Goal: Information Seeking & Learning: Learn about a topic

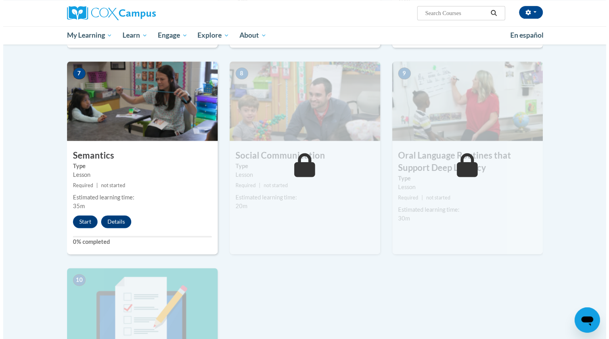
scroll to position [586, 0]
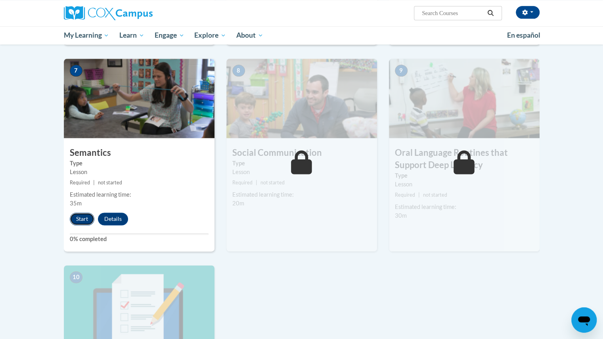
click at [82, 217] on button "Start" at bounding box center [82, 218] width 25 height 13
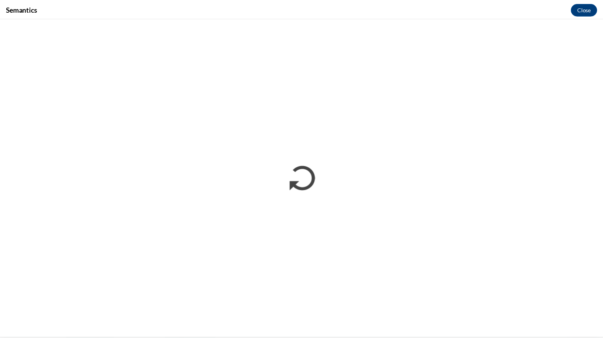
scroll to position [0, 0]
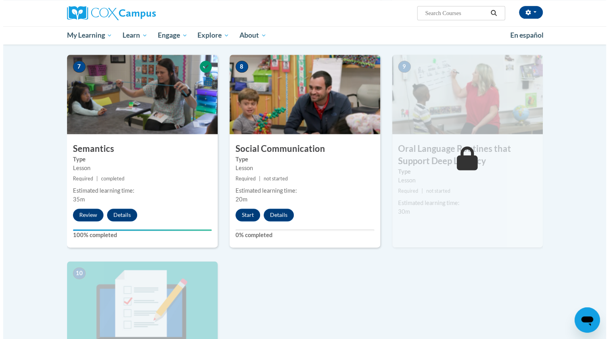
scroll to position [590, 0]
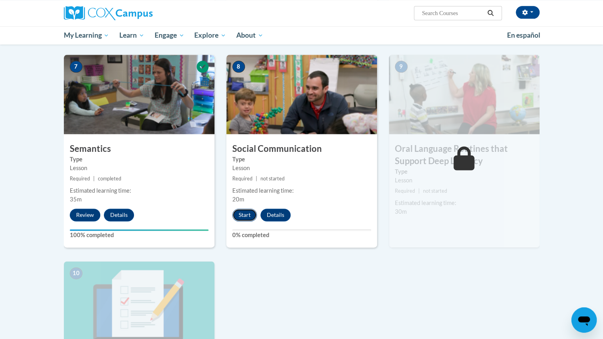
click at [245, 213] on button "Start" at bounding box center [244, 214] width 25 height 13
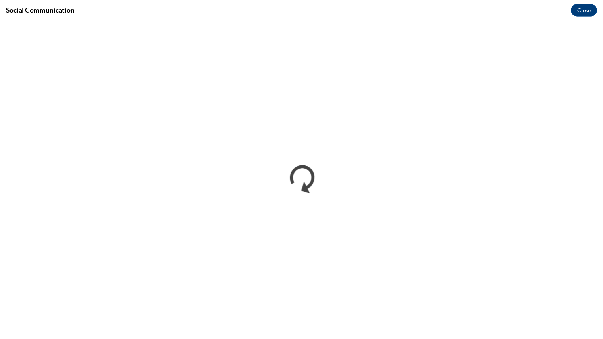
scroll to position [0, 0]
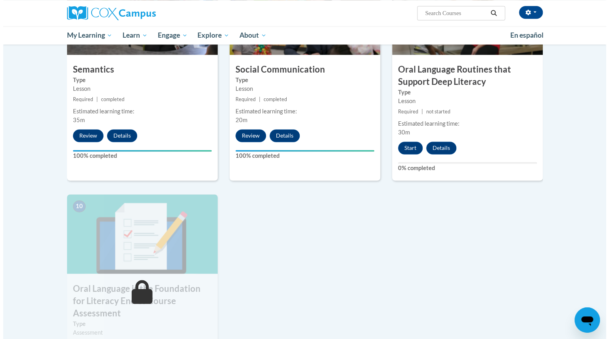
scroll to position [671, 0]
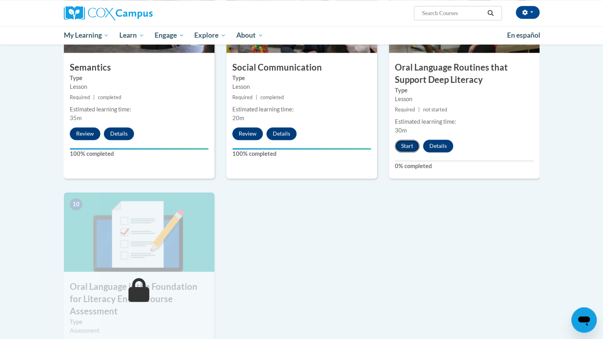
click at [403, 149] on button "Start" at bounding box center [407, 146] width 25 height 13
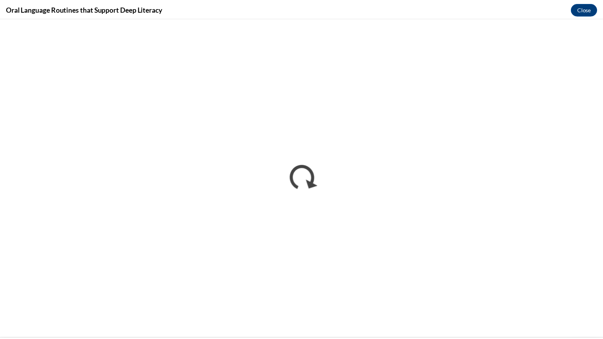
scroll to position [0, 0]
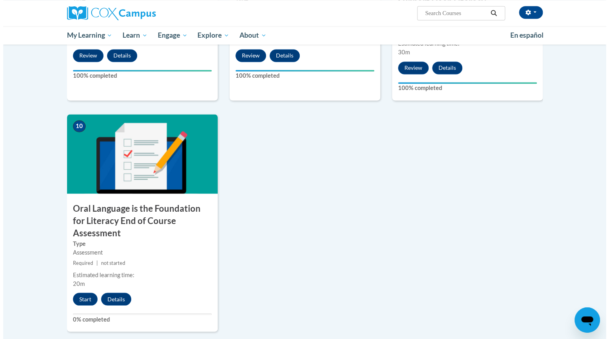
scroll to position [749, 0]
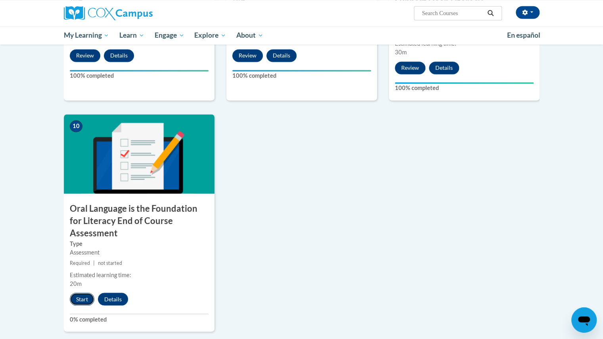
click at [85, 292] on button "Start" at bounding box center [82, 298] width 25 height 13
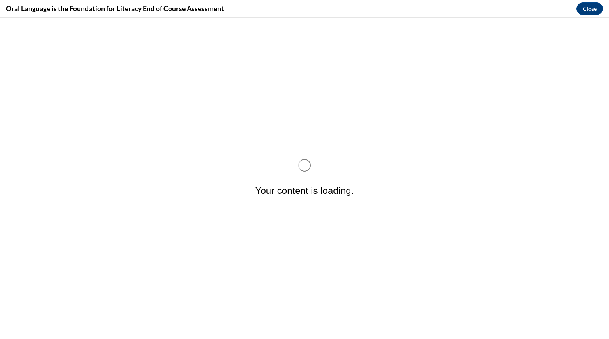
scroll to position [0, 0]
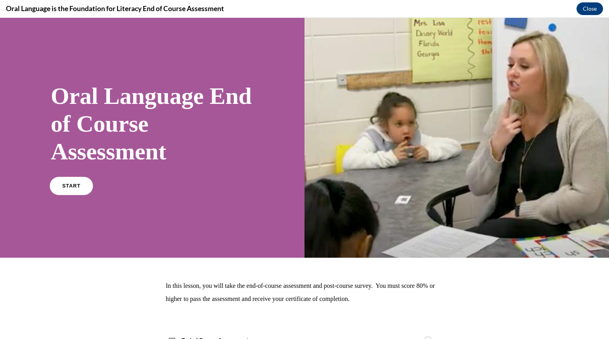
click at [77, 185] on span "START" at bounding box center [71, 186] width 18 height 6
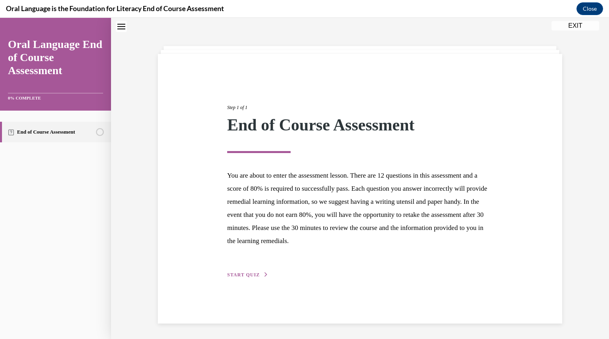
scroll to position [25, 0]
click at [227, 275] on span "START QUIZ" at bounding box center [243, 274] width 32 height 6
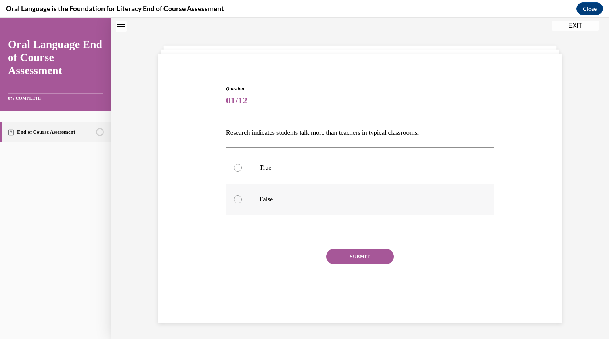
click at [250, 201] on label "False" at bounding box center [360, 199] width 268 height 32
click at [242, 201] on input "False" at bounding box center [238, 199] width 8 height 8
radio input "true"
click at [380, 257] on button "SUBMIT" at bounding box center [359, 256] width 67 height 16
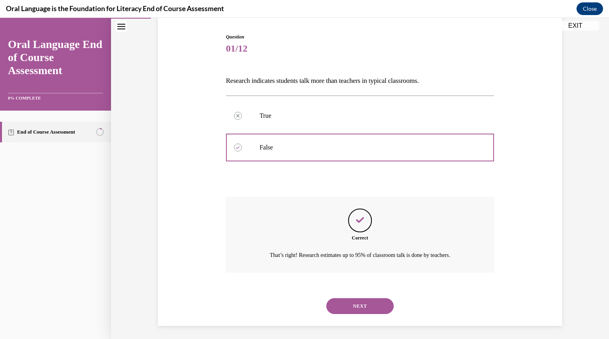
scroll to position [79, 0]
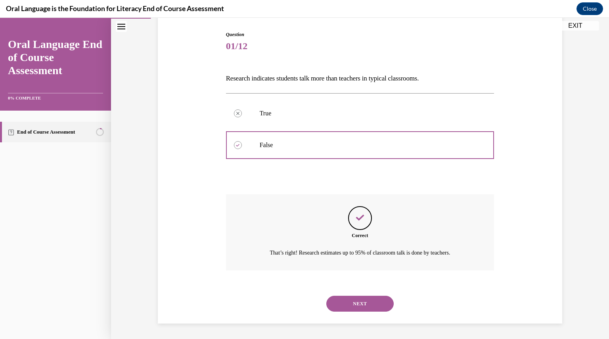
click at [372, 300] on button "NEXT" at bounding box center [359, 304] width 67 height 16
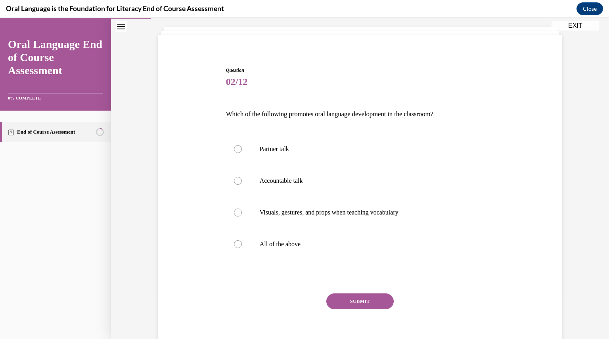
scroll to position [40, 0]
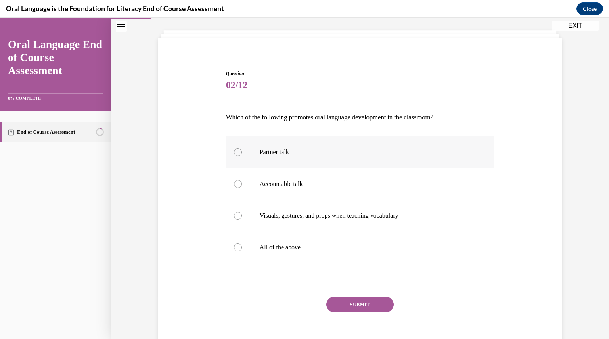
click at [236, 156] on label "Partner talk" at bounding box center [360, 152] width 268 height 32
click at [236, 156] on input "Partner talk" at bounding box center [238, 152] width 8 height 8
radio input "true"
click at [234, 246] on div at bounding box center [238, 247] width 8 height 8
click at [234, 246] on input "All of the above" at bounding box center [238, 247] width 8 height 8
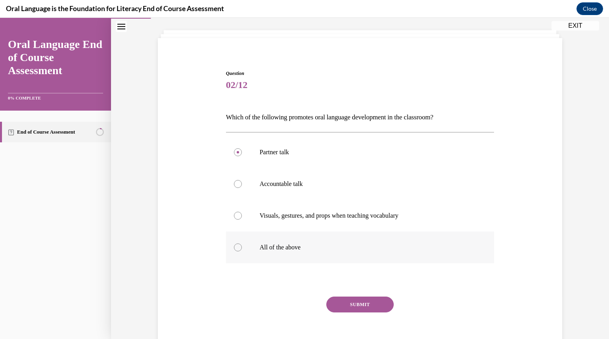
radio input "true"
click at [368, 309] on button "SUBMIT" at bounding box center [359, 304] width 67 height 16
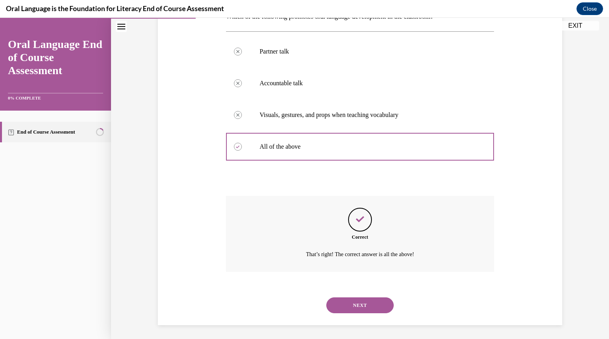
scroll to position [143, 0]
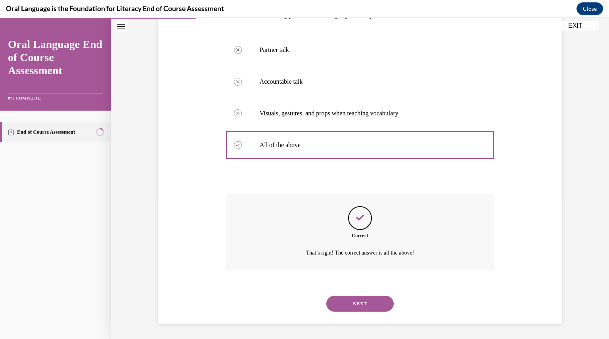
click at [372, 303] on button "NEXT" at bounding box center [359, 304] width 67 height 16
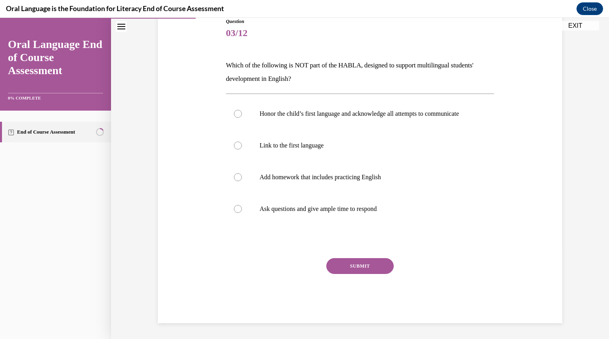
scroll to position [88, 0]
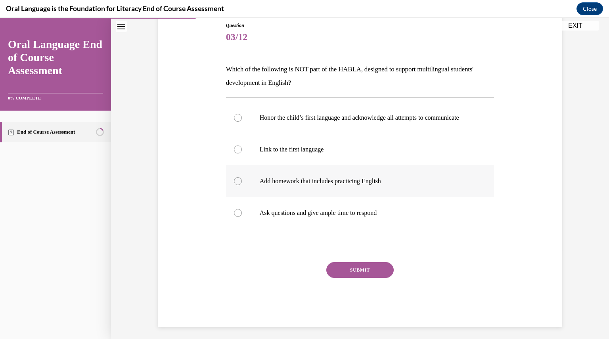
click at [237, 185] on div at bounding box center [238, 181] width 8 height 8
click at [237, 185] on input "Add homework that includes practicing English" at bounding box center [238, 181] width 8 height 8
radio input "true"
click at [382, 275] on button "SUBMIT" at bounding box center [359, 270] width 67 height 16
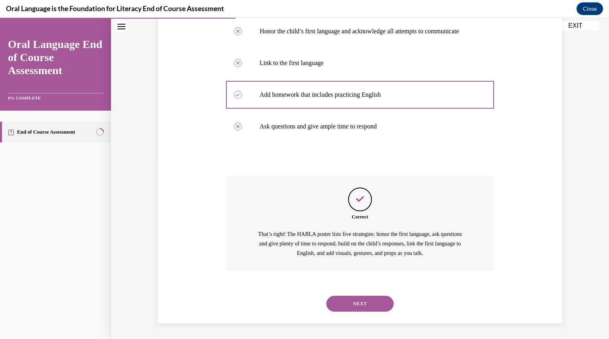
scroll to position [183, 0]
click at [364, 302] on button "NEXT" at bounding box center [359, 303] width 67 height 16
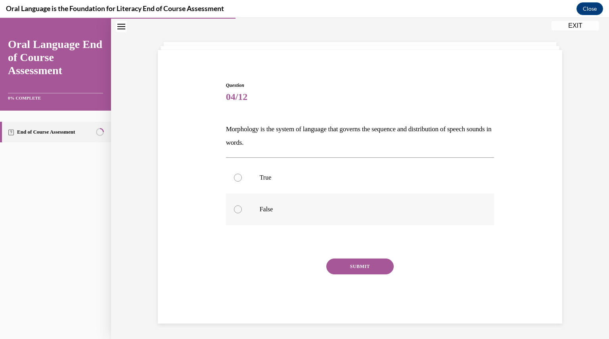
click at [237, 210] on div at bounding box center [238, 209] width 8 height 8
click at [237, 210] on input "False" at bounding box center [238, 209] width 8 height 8
radio input "true"
click at [358, 268] on button "SUBMIT" at bounding box center [359, 266] width 67 height 16
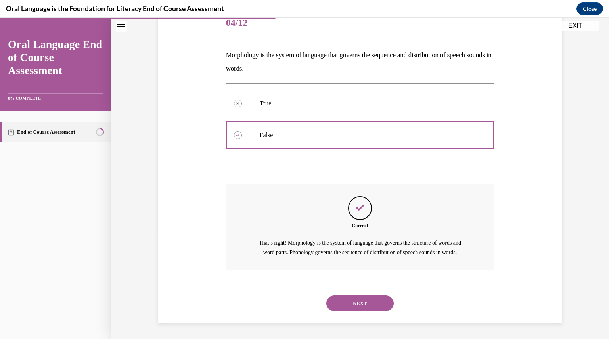
scroll to position [111, 0]
click at [358, 302] on button "NEXT" at bounding box center [359, 303] width 67 height 16
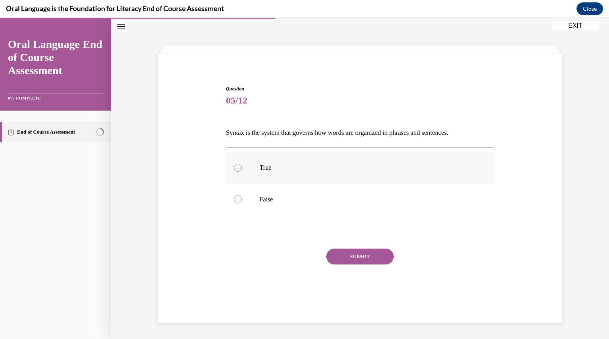
click at [260, 170] on p "True" at bounding box center [367, 168] width 215 height 8
click at [242, 170] on input "True" at bounding box center [238, 168] width 8 height 8
radio input "true"
click at [354, 256] on button "SUBMIT" at bounding box center [359, 256] width 67 height 16
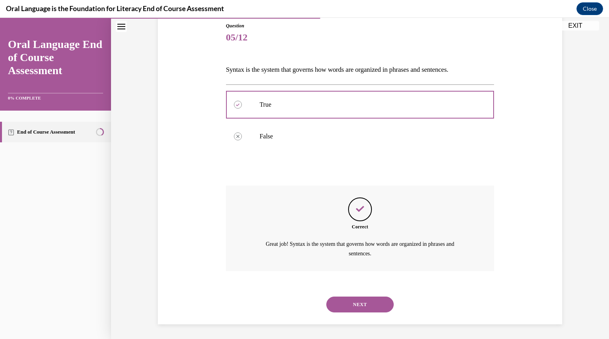
scroll to position [88, 0]
click at [361, 301] on button "NEXT" at bounding box center [359, 304] width 67 height 16
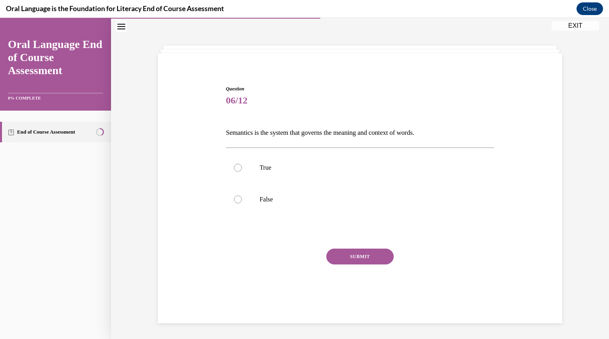
scroll to position [25, 0]
click at [231, 172] on label "True" at bounding box center [360, 168] width 268 height 32
click at [234, 172] on input "True" at bounding box center [238, 168] width 8 height 8
radio input "true"
click at [353, 257] on button "SUBMIT" at bounding box center [359, 256] width 67 height 16
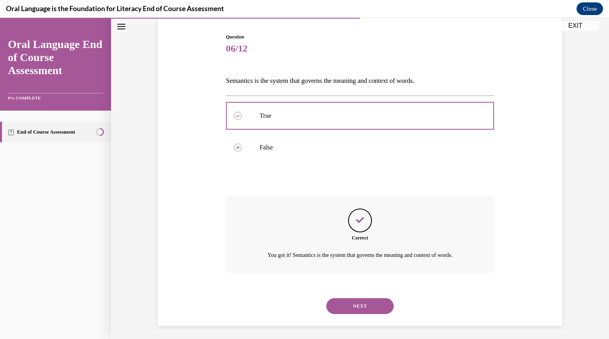
scroll to position [79, 0]
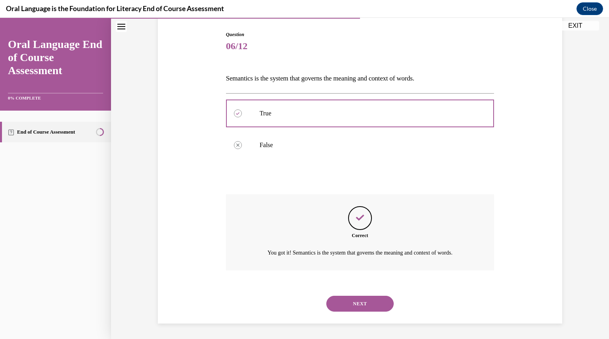
click at [356, 302] on button "NEXT" at bounding box center [359, 304] width 67 height 16
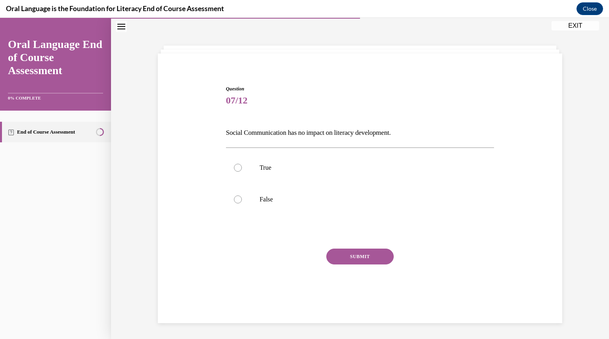
scroll to position [25, 0]
click at [248, 203] on label "False" at bounding box center [360, 199] width 268 height 32
click at [242, 203] on input "False" at bounding box center [238, 199] width 8 height 8
radio input "true"
click at [362, 258] on button "SUBMIT" at bounding box center [359, 256] width 67 height 16
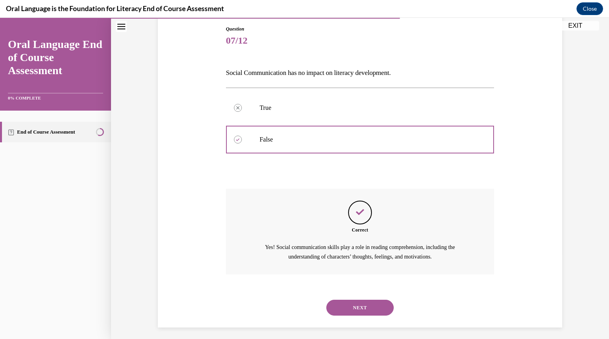
scroll to position [88, 0]
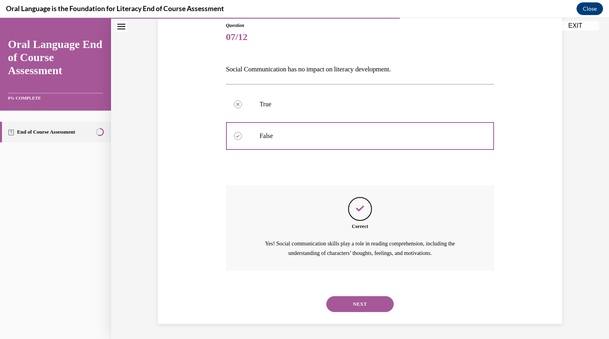
click at [365, 302] on button "NEXT" at bounding box center [359, 304] width 67 height 16
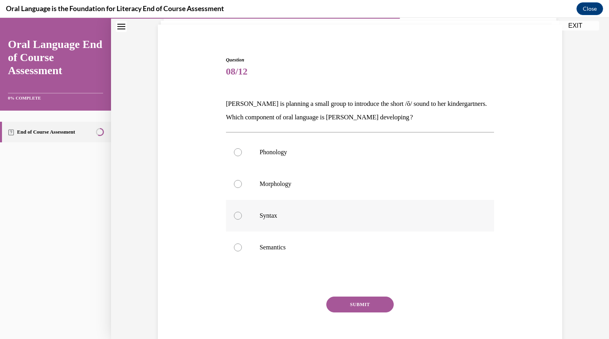
scroll to position [41, 0]
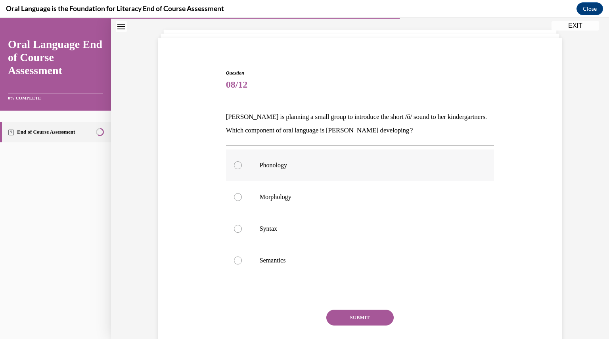
click at [340, 170] on label "Phonology" at bounding box center [360, 165] width 268 height 32
click at [242, 169] on input "Phonology" at bounding box center [238, 165] width 8 height 8
radio input "true"
click at [354, 319] on button "SUBMIT" at bounding box center [359, 318] width 67 height 16
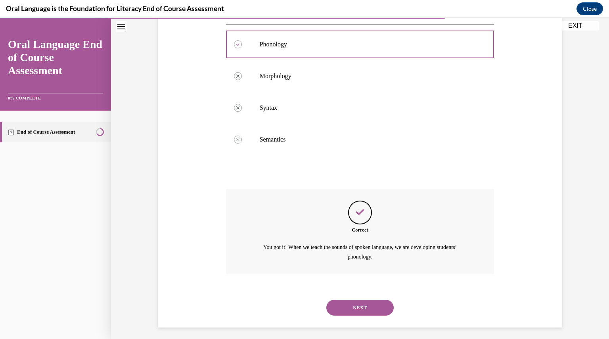
scroll to position [165, 0]
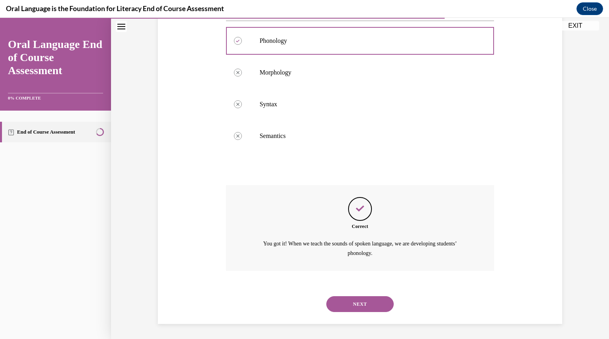
click at [365, 304] on button "NEXT" at bounding box center [359, 304] width 67 height 16
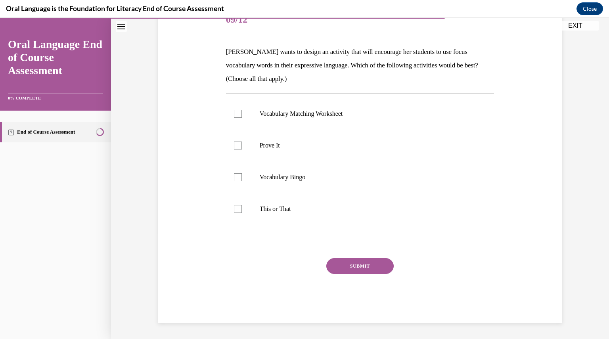
scroll to position [88, 0]
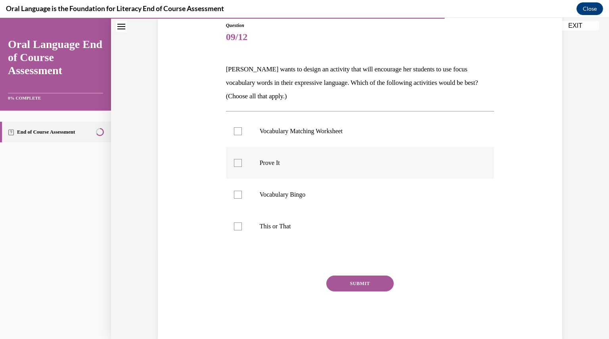
click at [238, 164] on div at bounding box center [238, 163] width 8 height 8
click at [238, 164] on input "Prove It" at bounding box center [238, 163] width 8 height 8
checkbox input "true"
click at [236, 227] on div at bounding box center [238, 226] width 8 height 8
click at [236, 227] on input "This or That" at bounding box center [238, 226] width 8 height 8
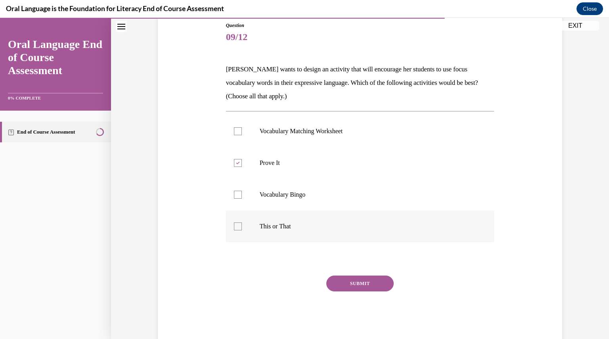
checkbox input "true"
click at [350, 283] on button "SUBMIT" at bounding box center [359, 283] width 67 height 16
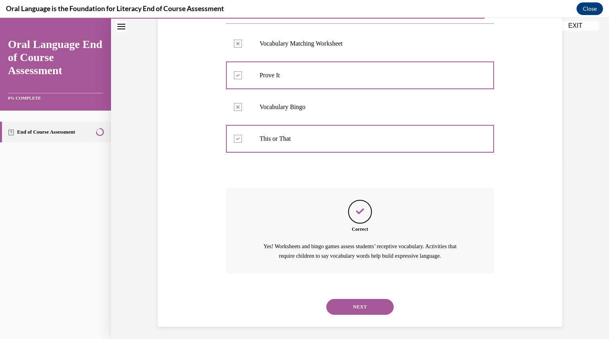
scroll to position [179, 0]
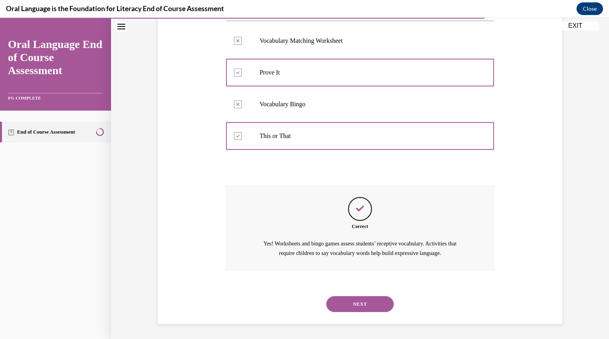
click at [361, 297] on button "NEXT" at bounding box center [359, 304] width 67 height 16
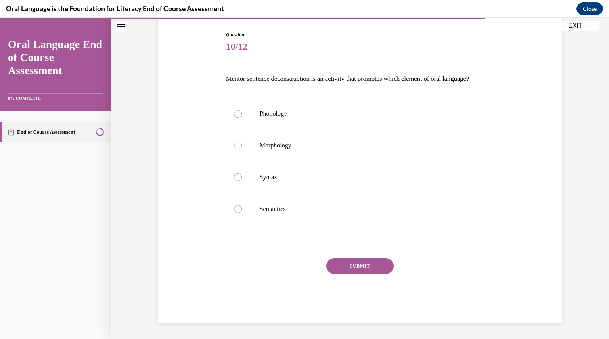
scroll to position [88, 0]
click at [371, 181] on p "Syntax" at bounding box center [367, 177] width 215 height 8
click at [242, 181] on input "Syntax" at bounding box center [238, 177] width 8 height 8
radio input "true"
click at [367, 266] on button "SUBMIT" at bounding box center [359, 266] width 67 height 16
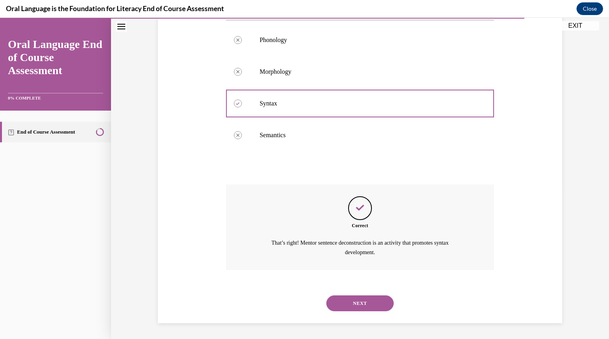
scroll to position [165, 0]
click at [368, 302] on button "NEXT" at bounding box center [359, 303] width 67 height 16
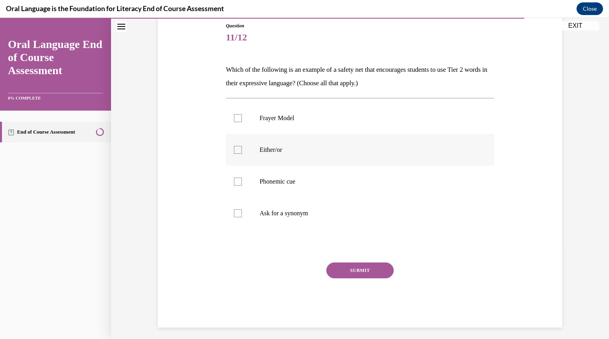
click at [327, 146] on p "Either/or" at bounding box center [367, 150] width 215 height 8
click at [242, 146] on input "Either/or" at bounding box center [238, 150] width 8 height 8
checkbox input "true"
click at [295, 176] on label "Phonemic cue" at bounding box center [360, 182] width 268 height 32
click at [242, 178] on input "Phonemic cue" at bounding box center [238, 182] width 8 height 8
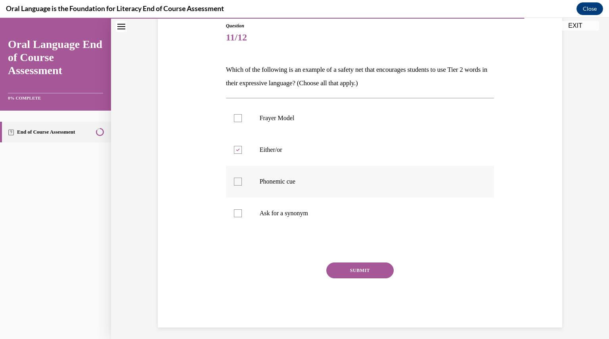
checkbox input "true"
click at [293, 208] on label "Ask for a synonym" at bounding box center [360, 213] width 268 height 32
click at [242, 209] on input "Ask for a synonym" at bounding box center [238, 213] width 8 height 8
checkbox input "true"
click at [357, 273] on button "SUBMIT" at bounding box center [359, 270] width 67 height 16
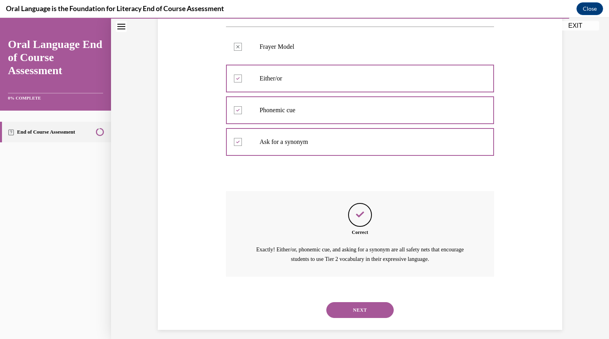
scroll to position [165, 0]
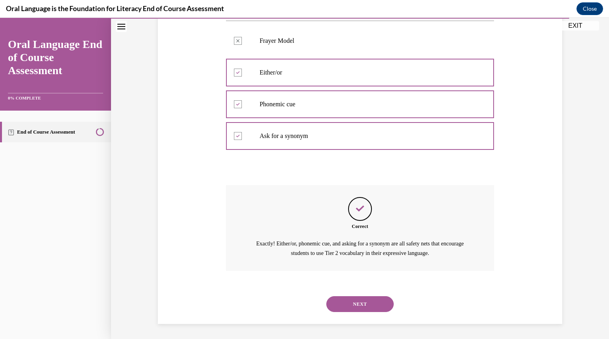
click at [361, 299] on button "NEXT" at bounding box center [359, 304] width 67 height 16
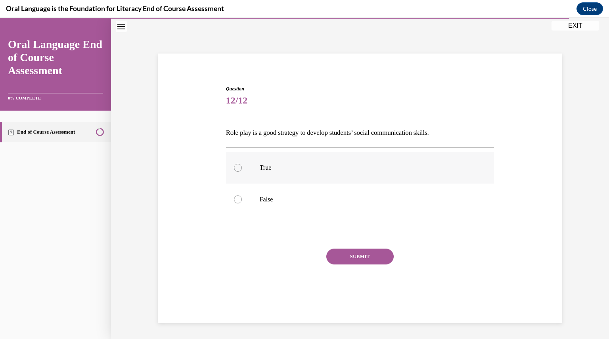
click at [260, 168] on p "True" at bounding box center [367, 168] width 215 height 8
click at [242, 168] on input "True" at bounding box center [238, 168] width 8 height 8
radio input "true"
click at [362, 254] on button "SUBMIT" at bounding box center [359, 256] width 67 height 16
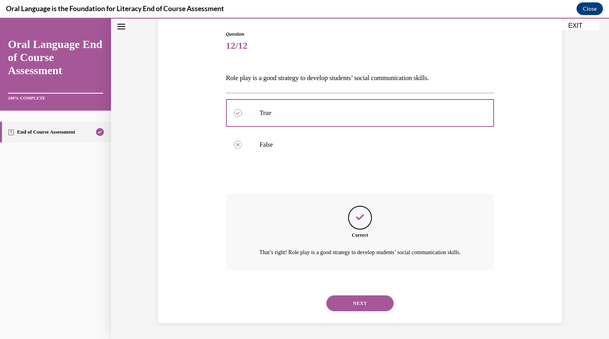
scroll to position [88, 0]
click at [369, 299] on button "NEXT" at bounding box center [359, 303] width 67 height 16
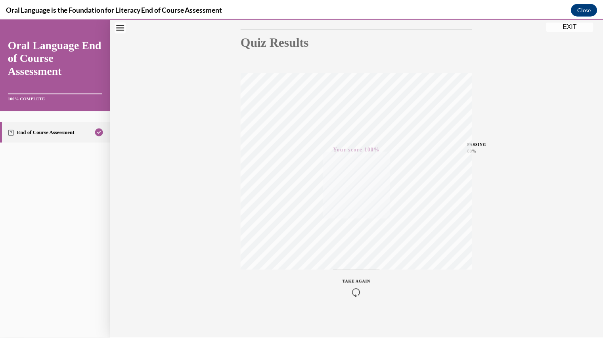
scroll to position [85, 0]
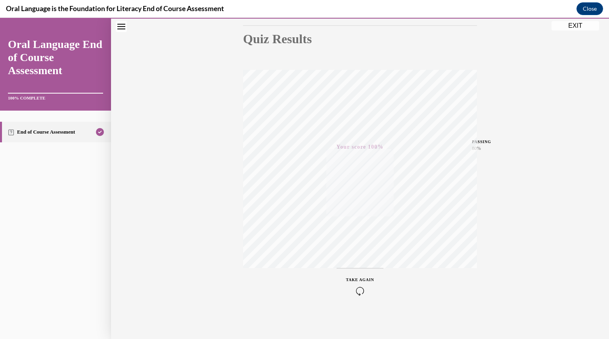
click at [577, 26] on button "EXIT" at bounding box center [575, 26] width 48 height 10
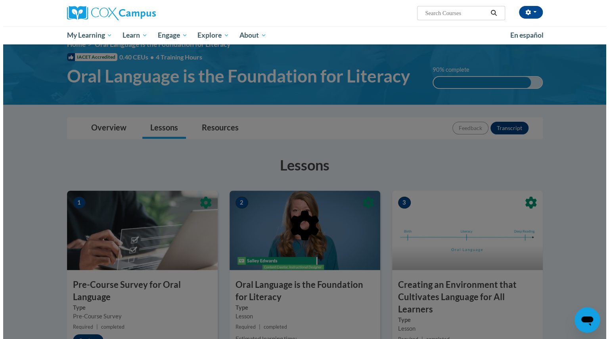
scroll to position [0, 0]
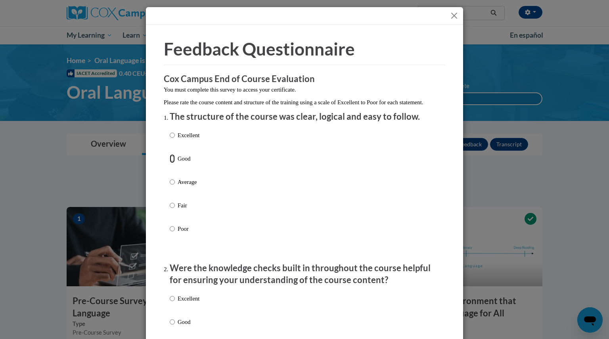
click at [170, 163] on input "Good" at bounding box center [172, 158] width 5 height 9
radio input "true"
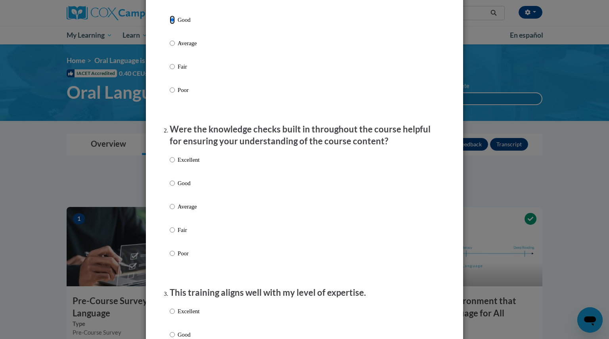
scroll to position [140, 0]
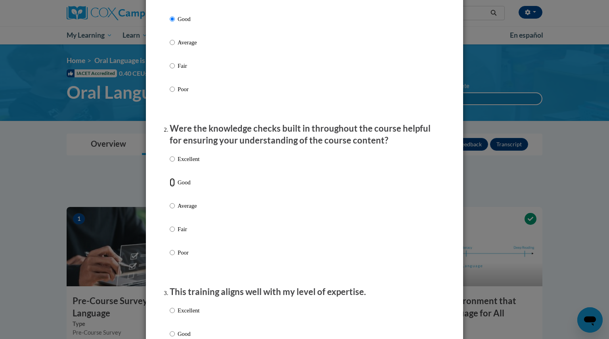
click at [170, 187] on input "Good" at bounding box center [172, 182] width 5 height 9
radio input "true"
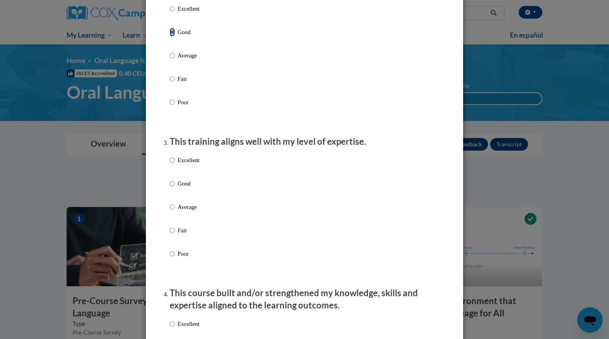
scroll to position [292, 0]
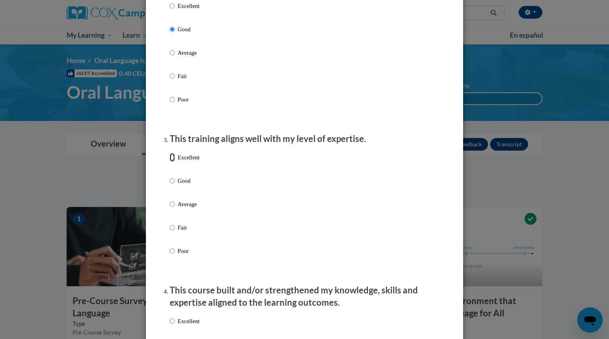
click at [170, 162] on input "Excellent" at bounding box center [172, 157] width 5 height 9
radio input "true"
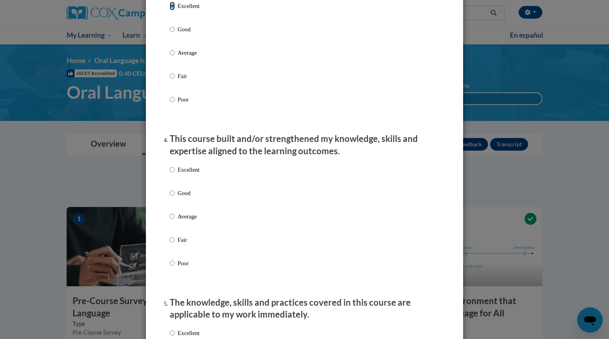
scroll to position [451, 0]
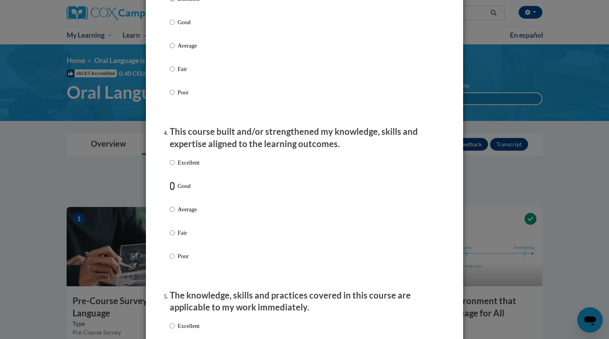
click at [170, 190] on input "Good" at bounding box center [172, 186] width 5 height 9
radio input "true"
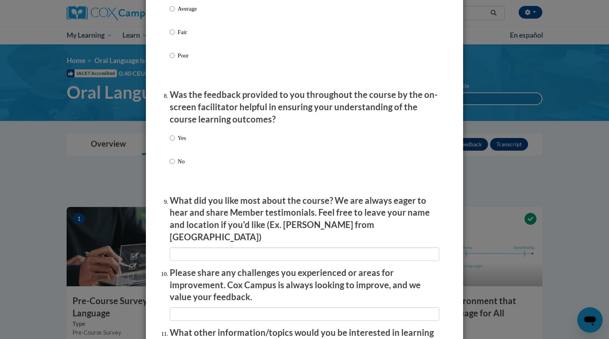
scroll to position [1309, 0]
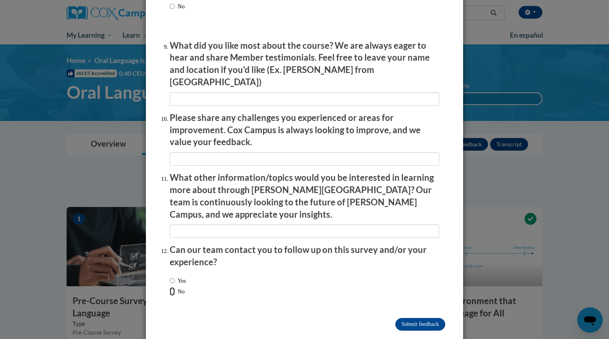
click at [170, 287] on input "No" at bounding box center [172, 291] width 5 height 9
radio input "true"
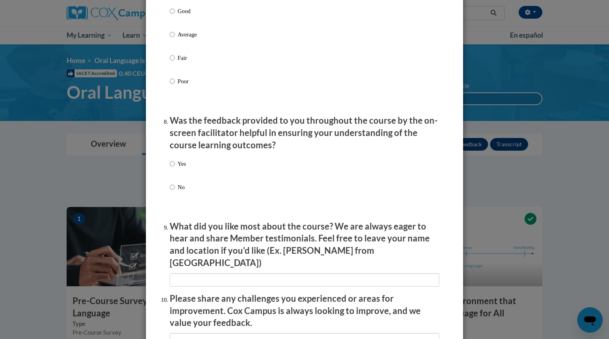
scroll to position [1128, 0]
click at [178, 168] on p "Yes" at bounding box center [182, 164] width 8 height 9
click at [175, 168] on input "Yes" at bounding box center [172, 164] width 5 height 9
radio input "true"
click at [170, 192] on input "No" at bounding box center [172, 187] width 5 height 9
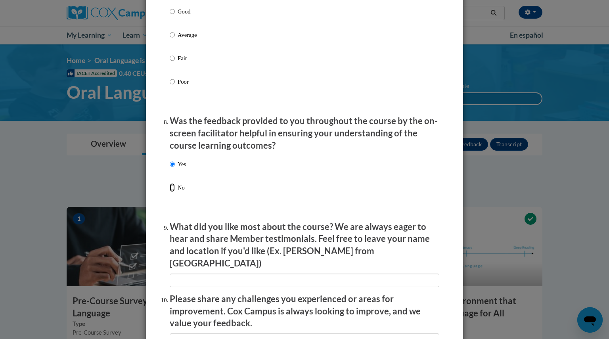
radio input "true"
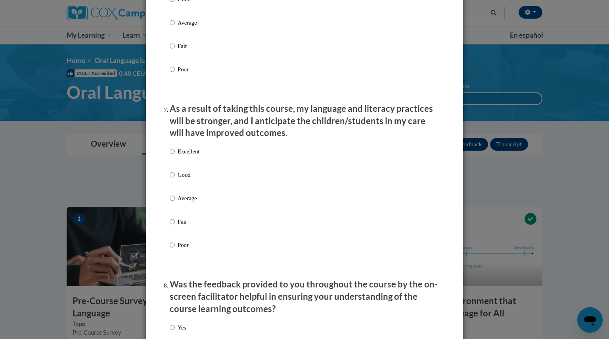
scroll to position [963, 0]
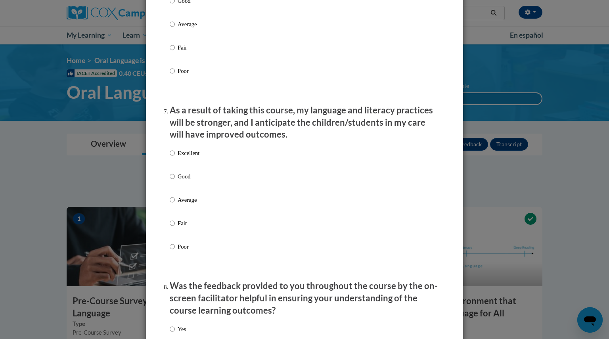
click at [191, 188] on label "Good" at bounding box center [185, 182] width 30 height 21
click at [175, 181] on input "Good" at bounding box center [172, 176] width 5 height 9
radio input "true"
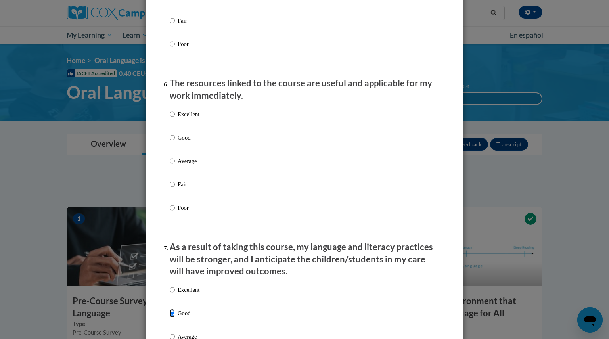
scroll to position [825, 0]
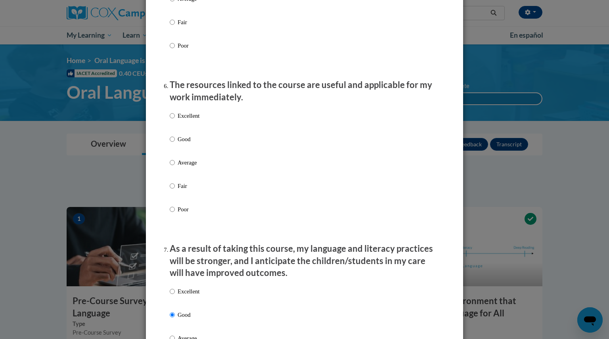
click at [187, 151] on label "Good" at bounding box center [185, 145] width 30 height 21
click at [175, 143] on input "Good" at bounding box center [172, 139] width 5 height 9
radio input "true"
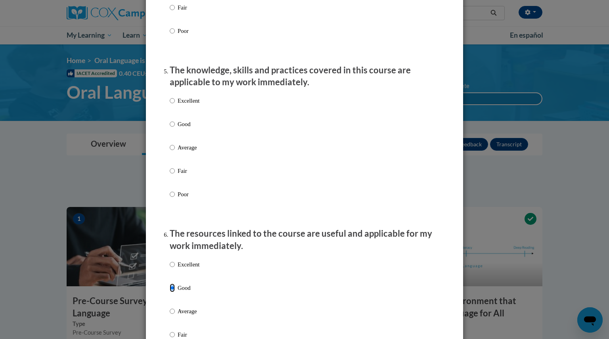
scroll to position [676, 0]
click at [191, 129] on p "Good" at bounding box center [189, 124] width 22 height 9
click at [175, 129] on input "Good" at bounding box center [172, 124] width 5 height 9
radio input "true"
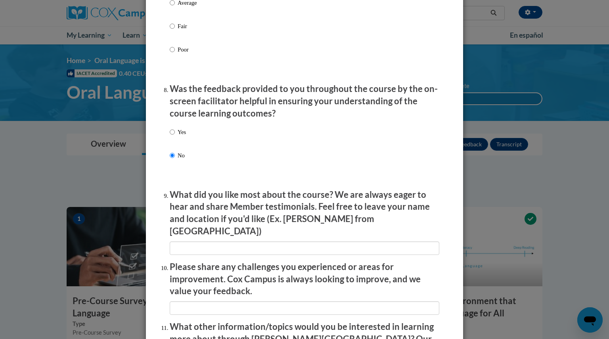
scroll to position [1309, 0]
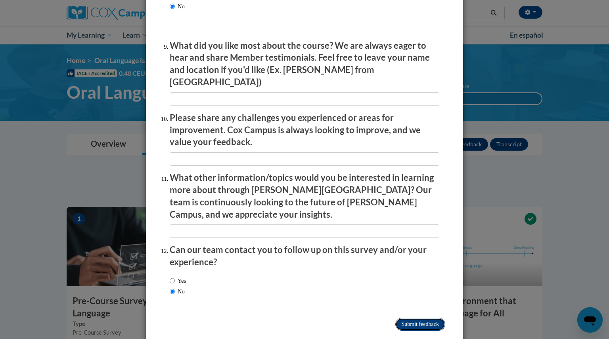
click at [415, 318] on input "Submit feedback" at bounding box center [420, 324] width 50 height 13
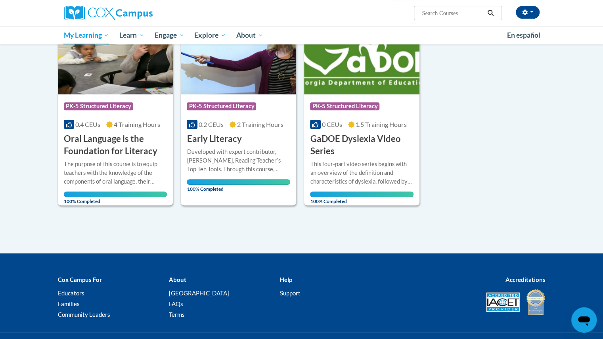
scroll to position [175, 0]
